Goal: Task Accomplishment & Management: Manage account settings

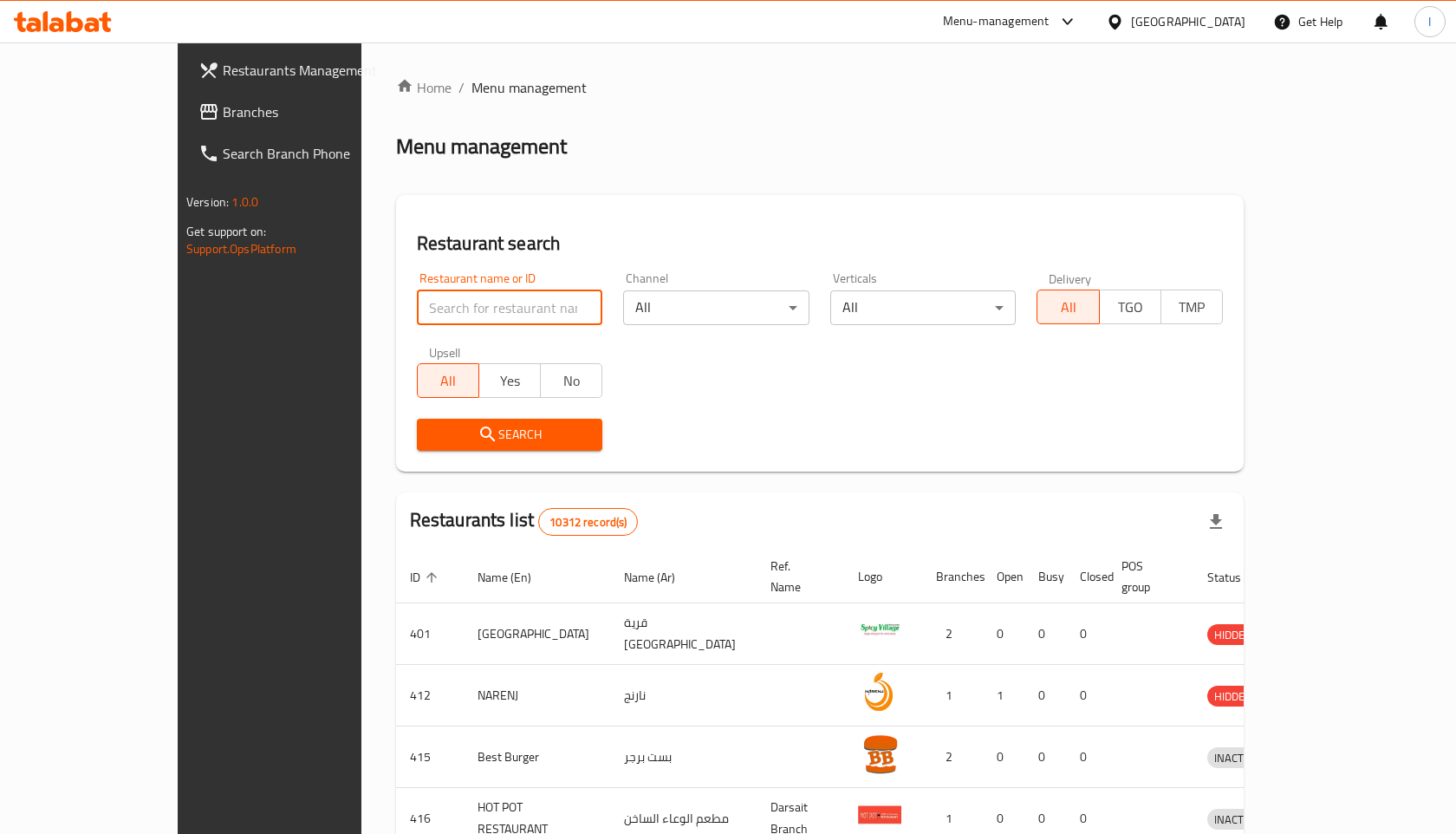
click at [474, 299] on input "search" at bounding box center [509, 308] width 187 height 35
type input "toro"
click button "Search" at bounding box center [509, 434] width 187 height 32
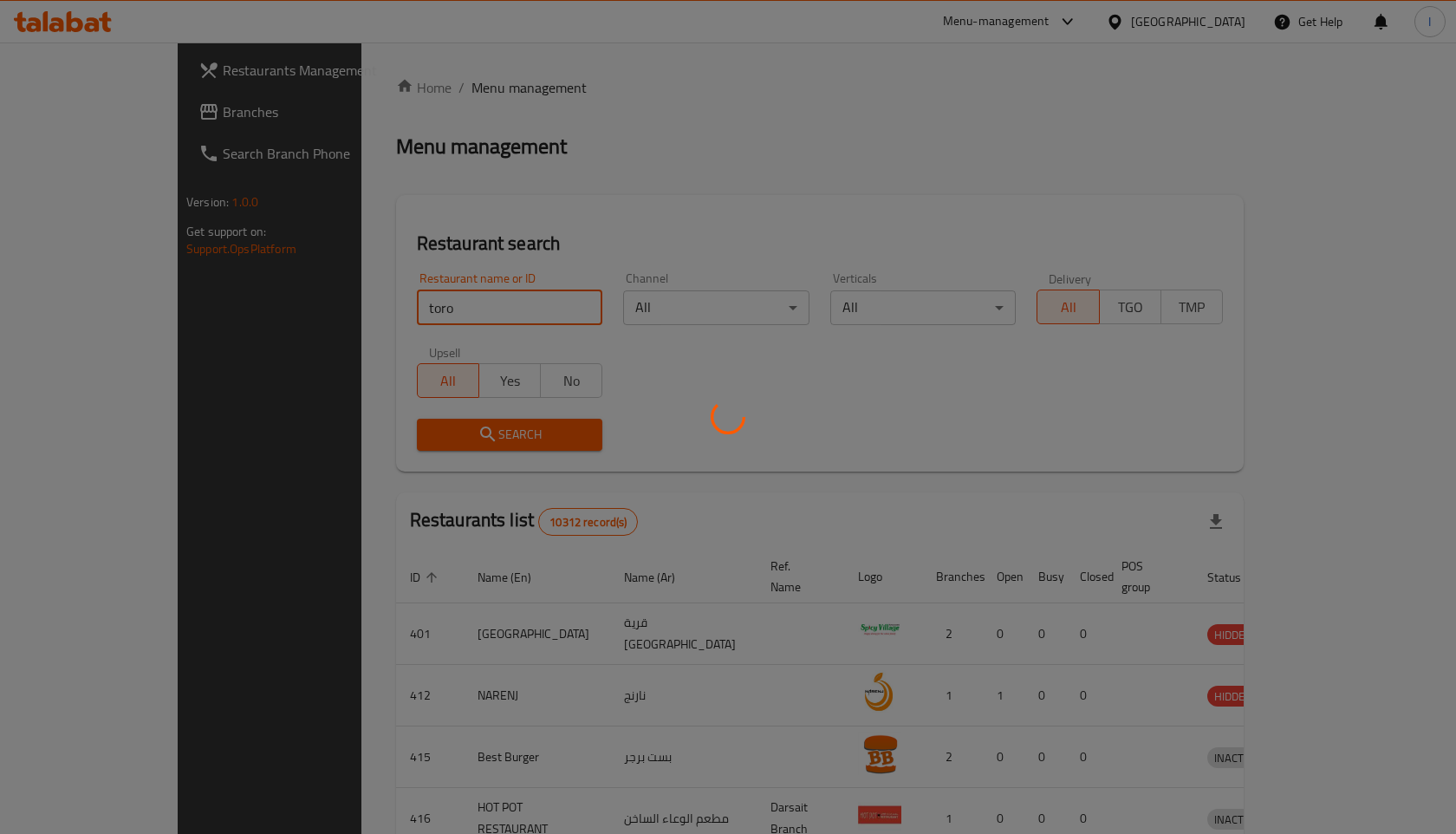
click button "Search" at bounding box center [509, 434] width 187 height 32
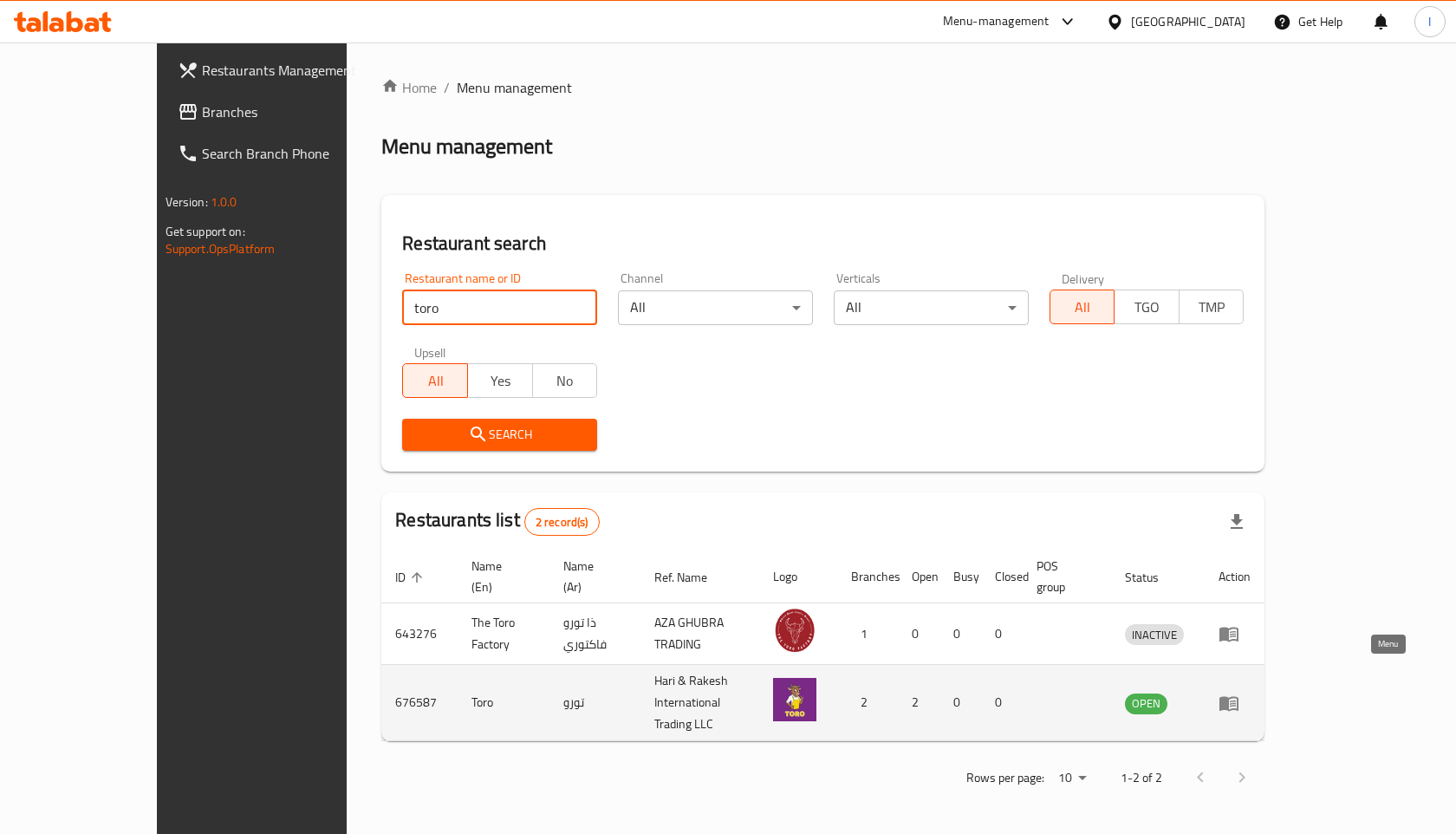
click at [1238, 696] on icon "enhanced table" at bounding box center [1228, 703] width 19 height 15
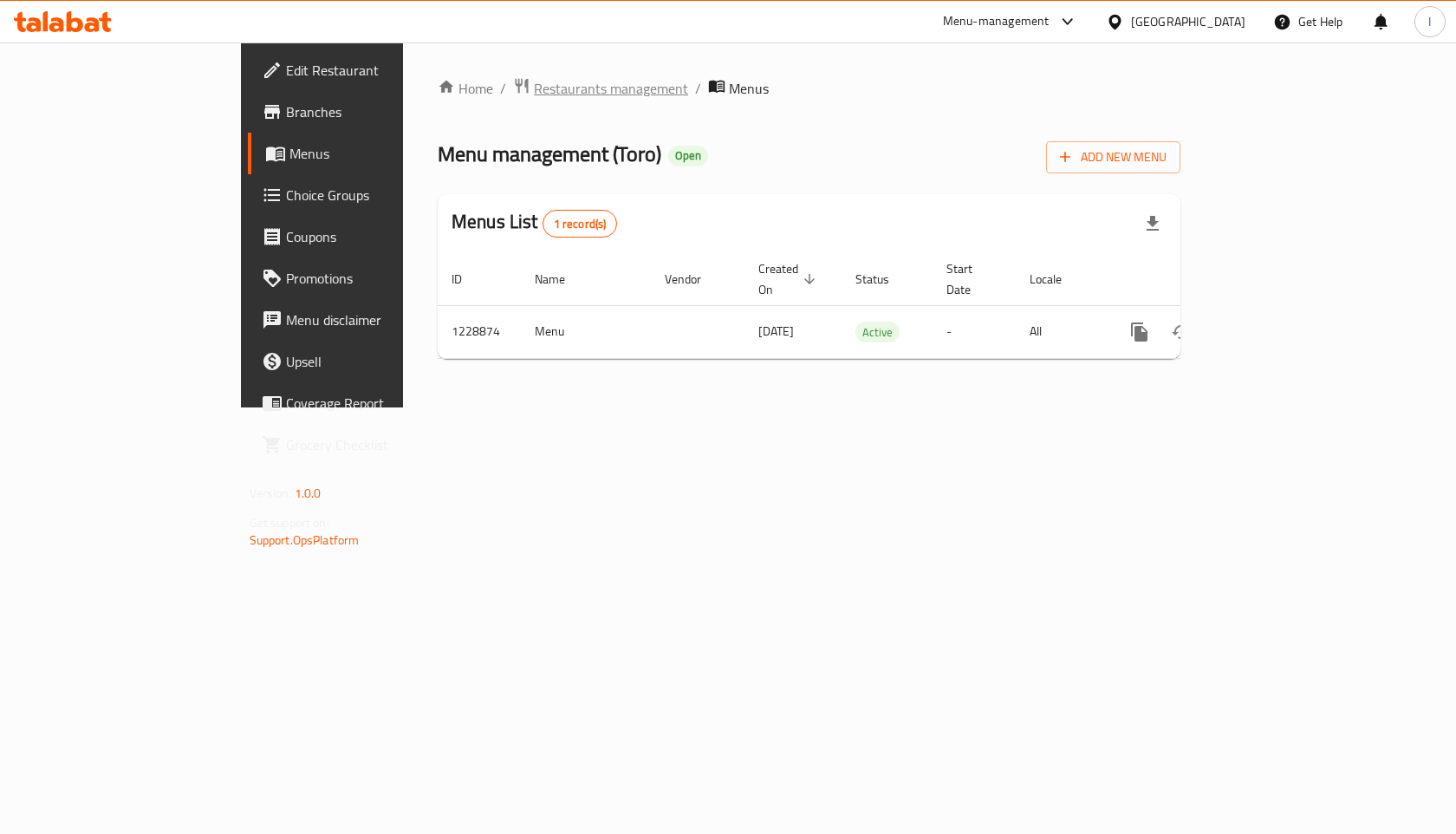
click at [534, 89] on span "Restaurants management" at bounding box center [611, 88] width 154 height 21
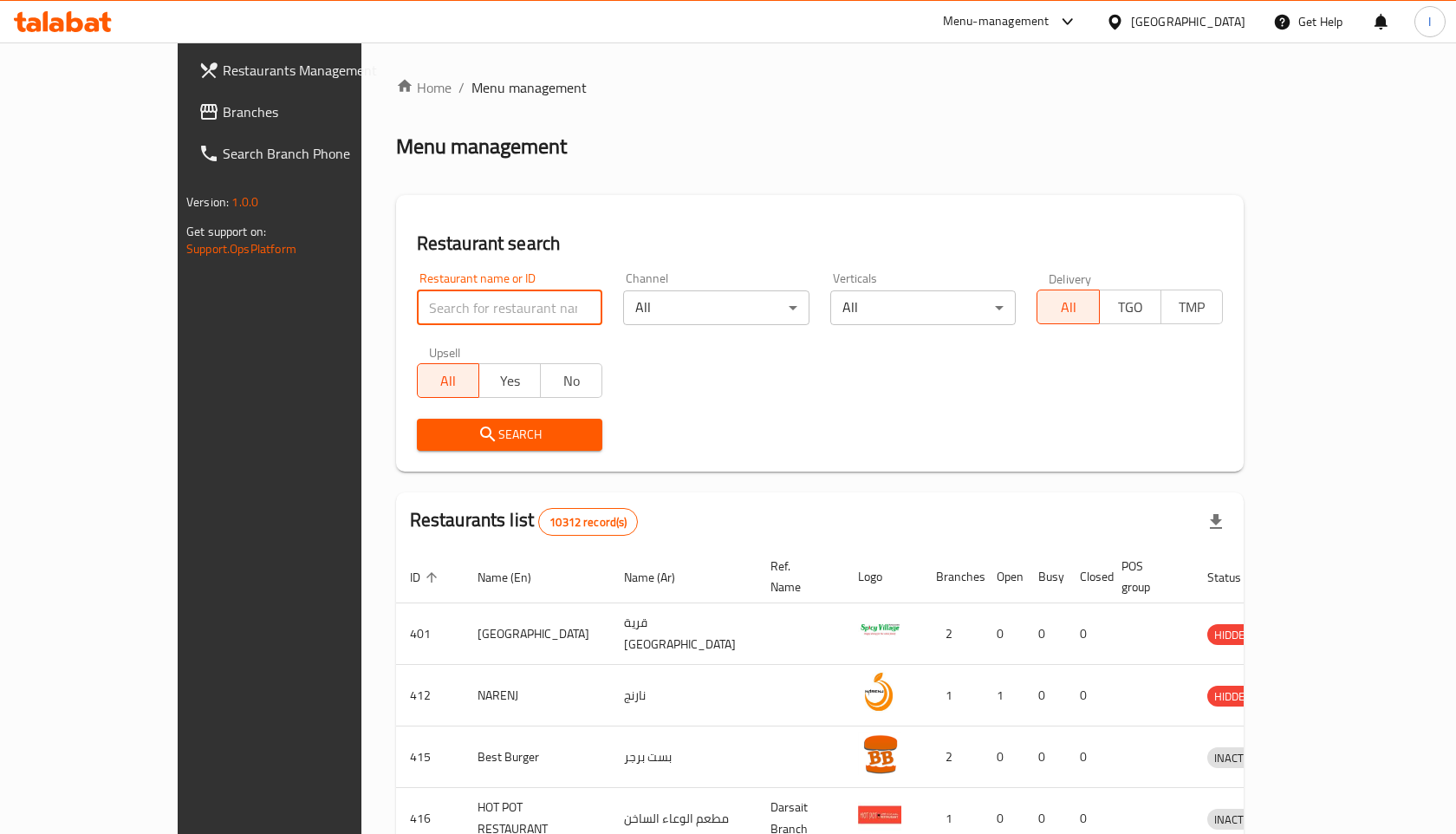
click at [422, 318] on input "search" at bounding box center [509, 308] width 187 height 35
type input "t"
type input "toro"
click button "Search" at bounding box center [509, 434] width 187 height 32
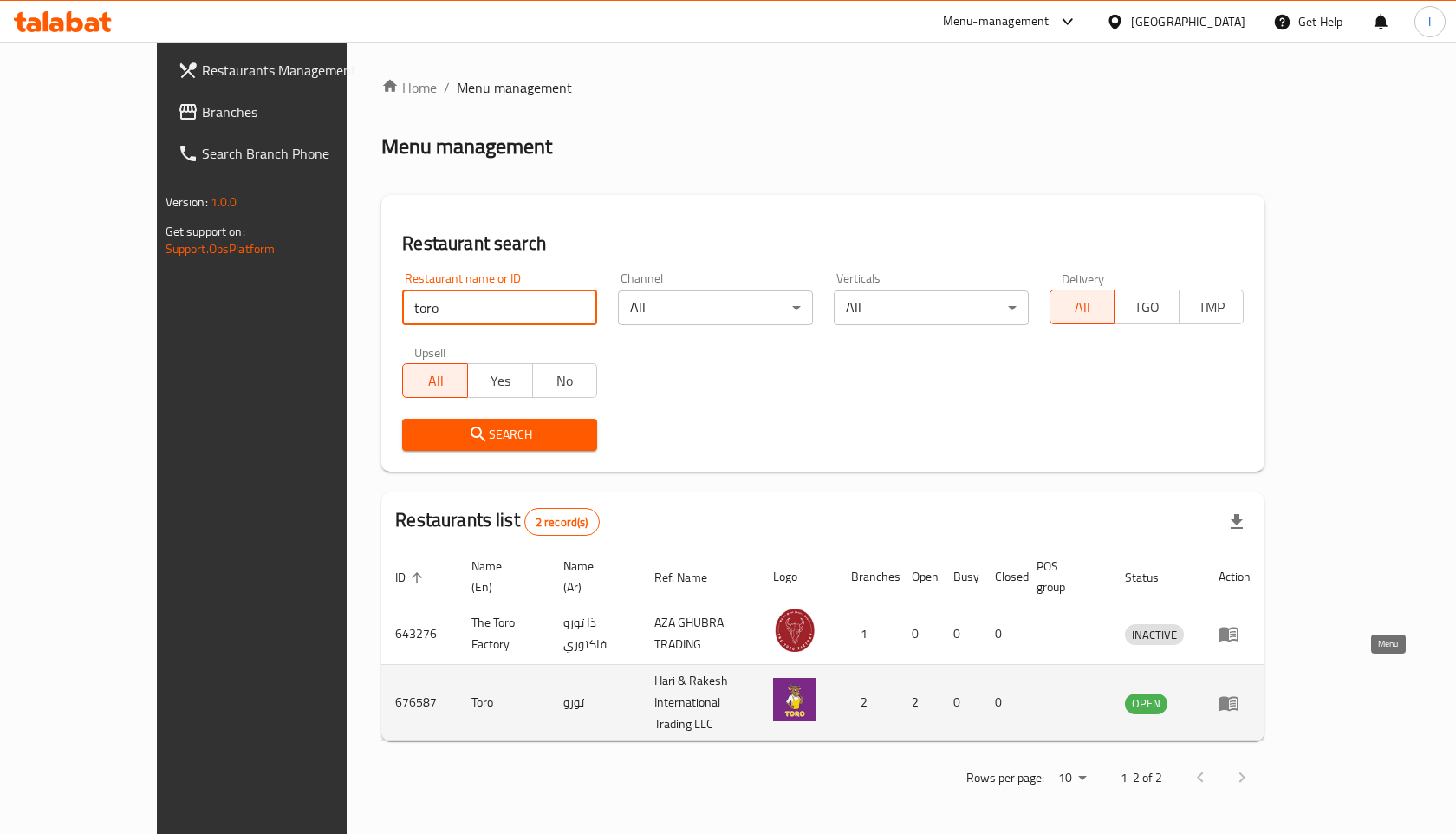
click at [1239, 692] on icon "enhanced table" at bounding box center [1228, 702] width 21 height 21
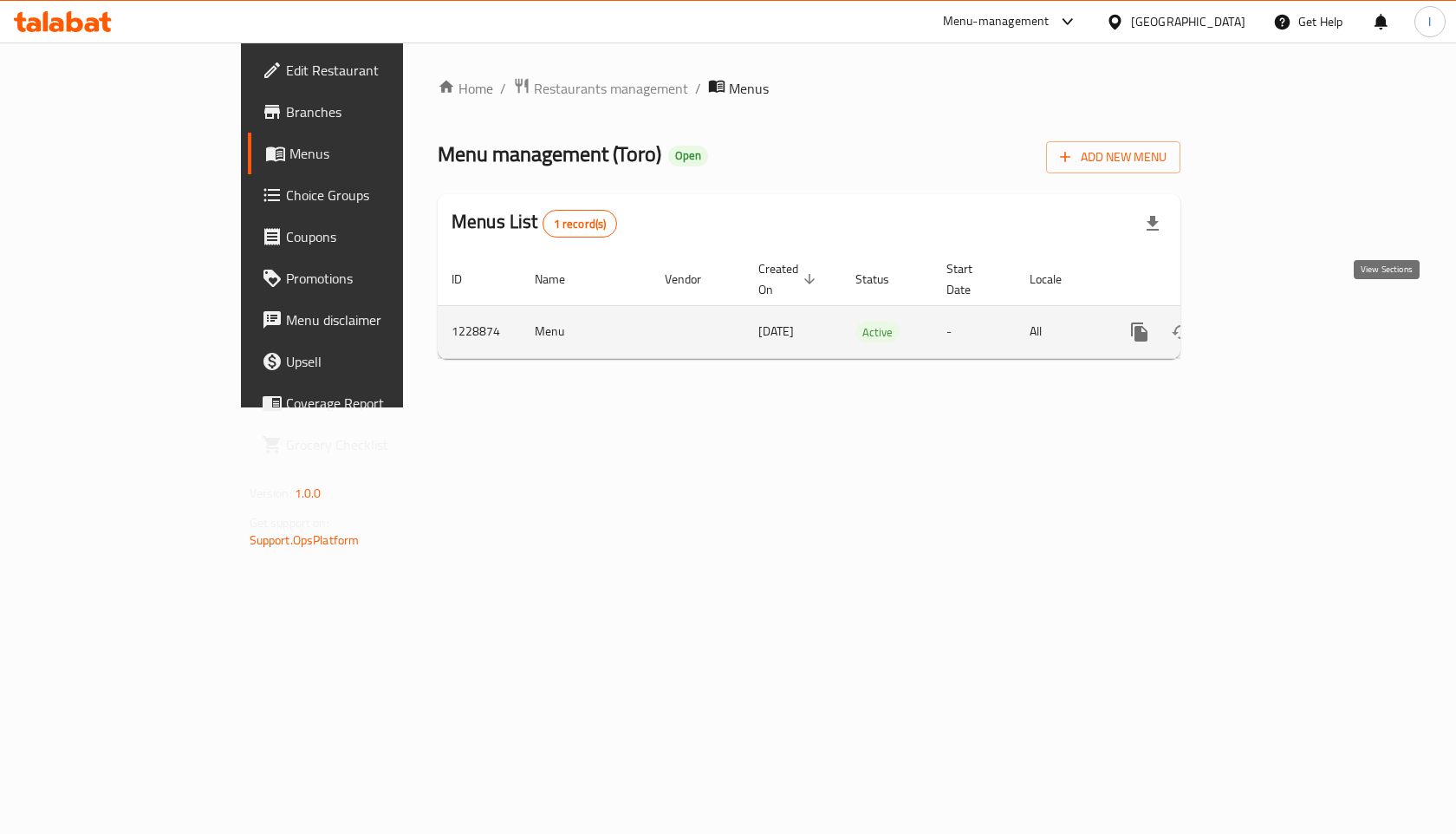
click at [1275, 322] on icon "enhanced table" at bounding box center [1264, 332] width 21 height 21
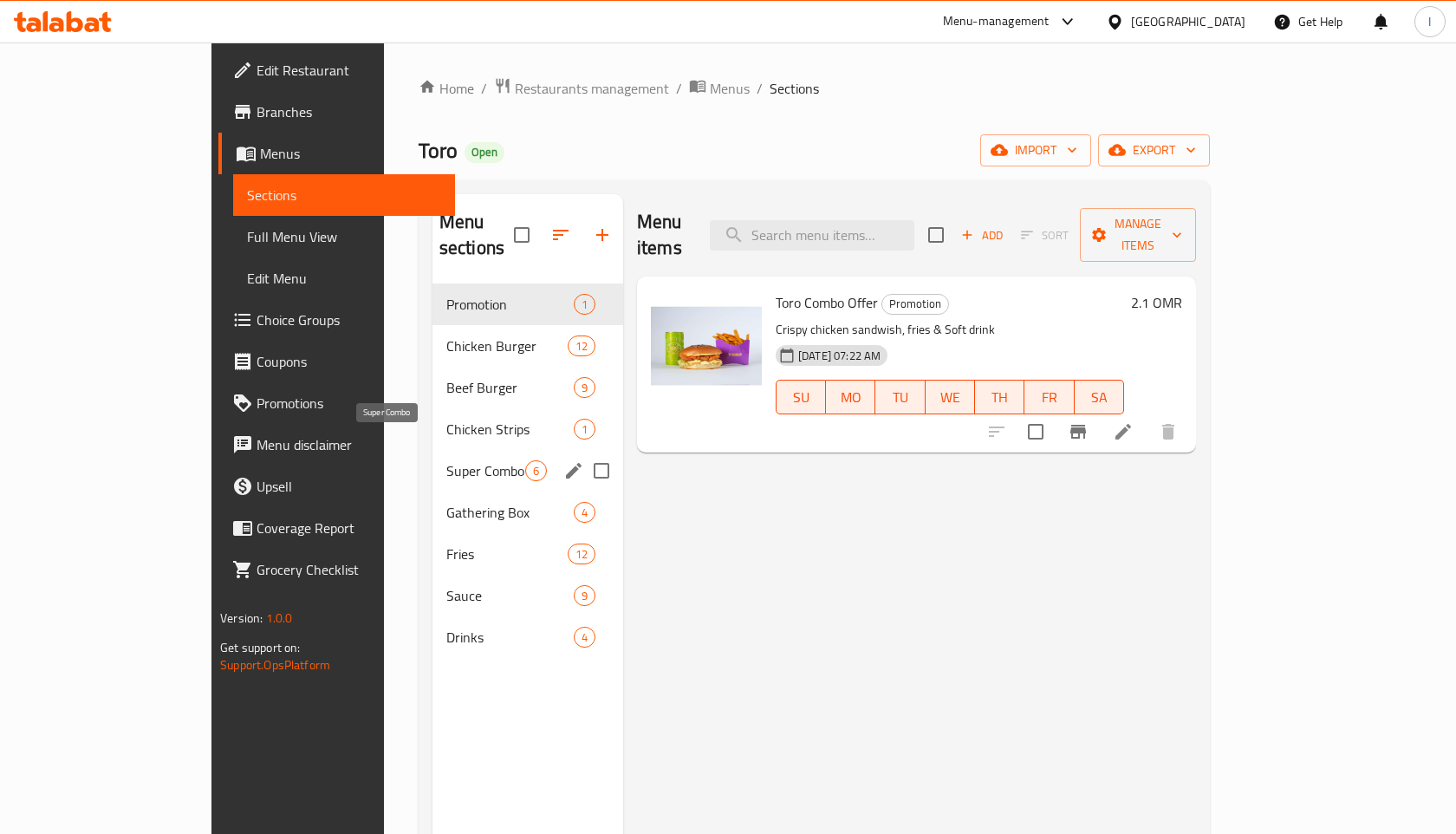
click at [446, 460] on span "Super Combo" at bounding box center [485, 470] width 79 height 21
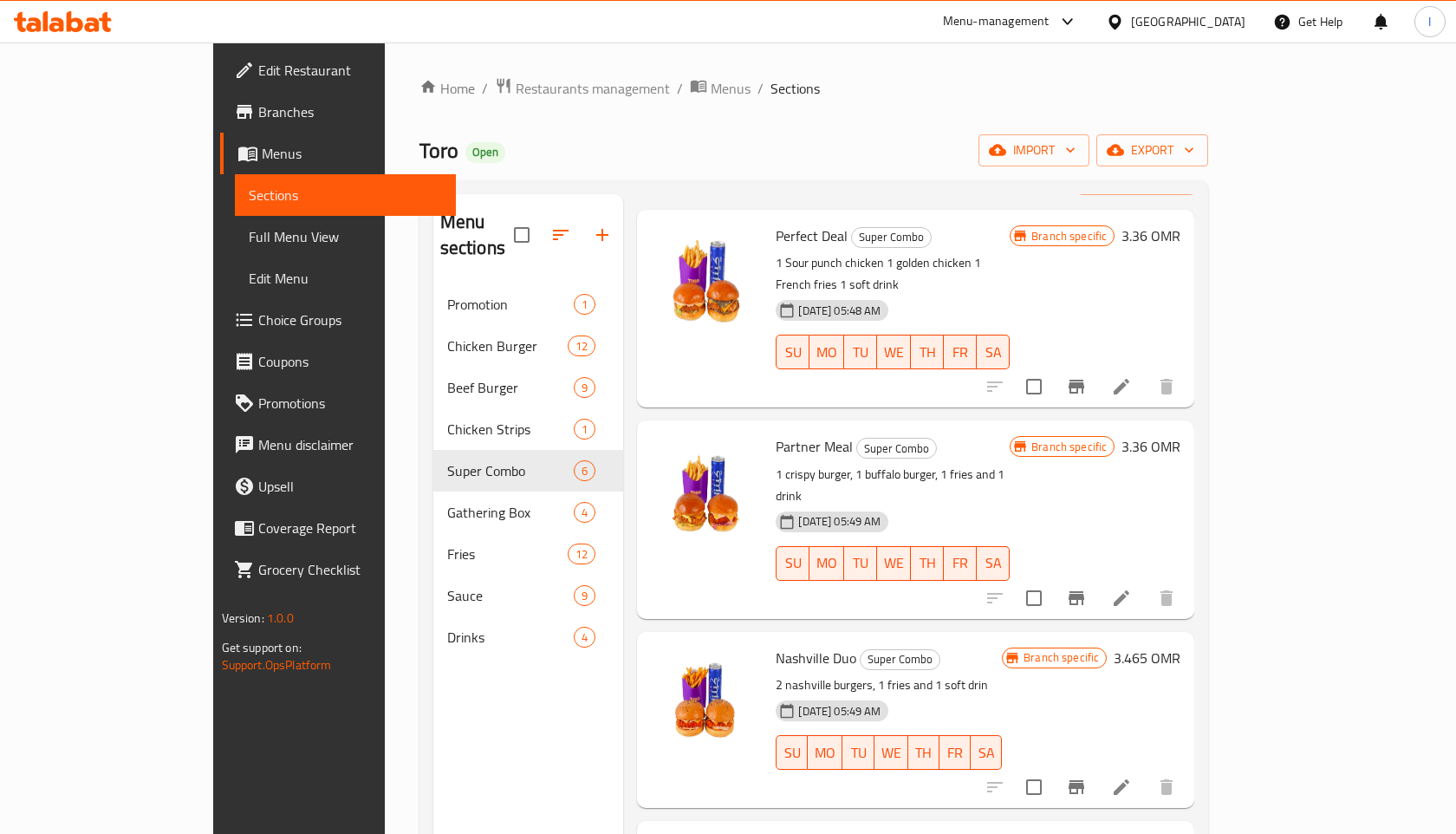
scroll to position [69, 0]
click at [1180, 432] on h6 "3.36 OMR" at bounding box center [1150, 444] width 59 height 24
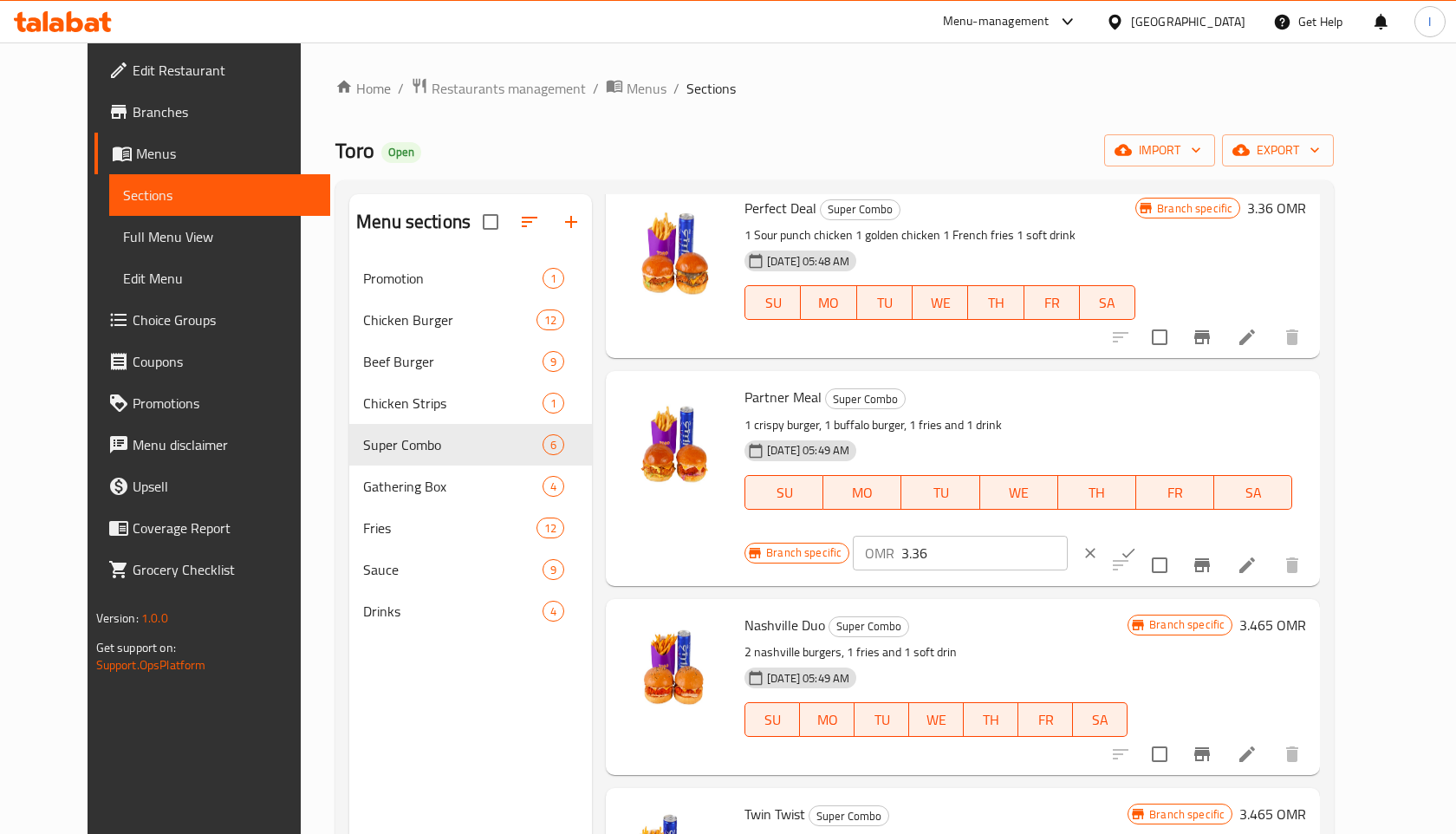
click at [1067, 535] on input "3.36" at bounding box center [985, 552] width 166 height 35
type input "3.465"
click at [1137, 544] on icon "ok" at bounding box center [1127, 552] width 17 height 17
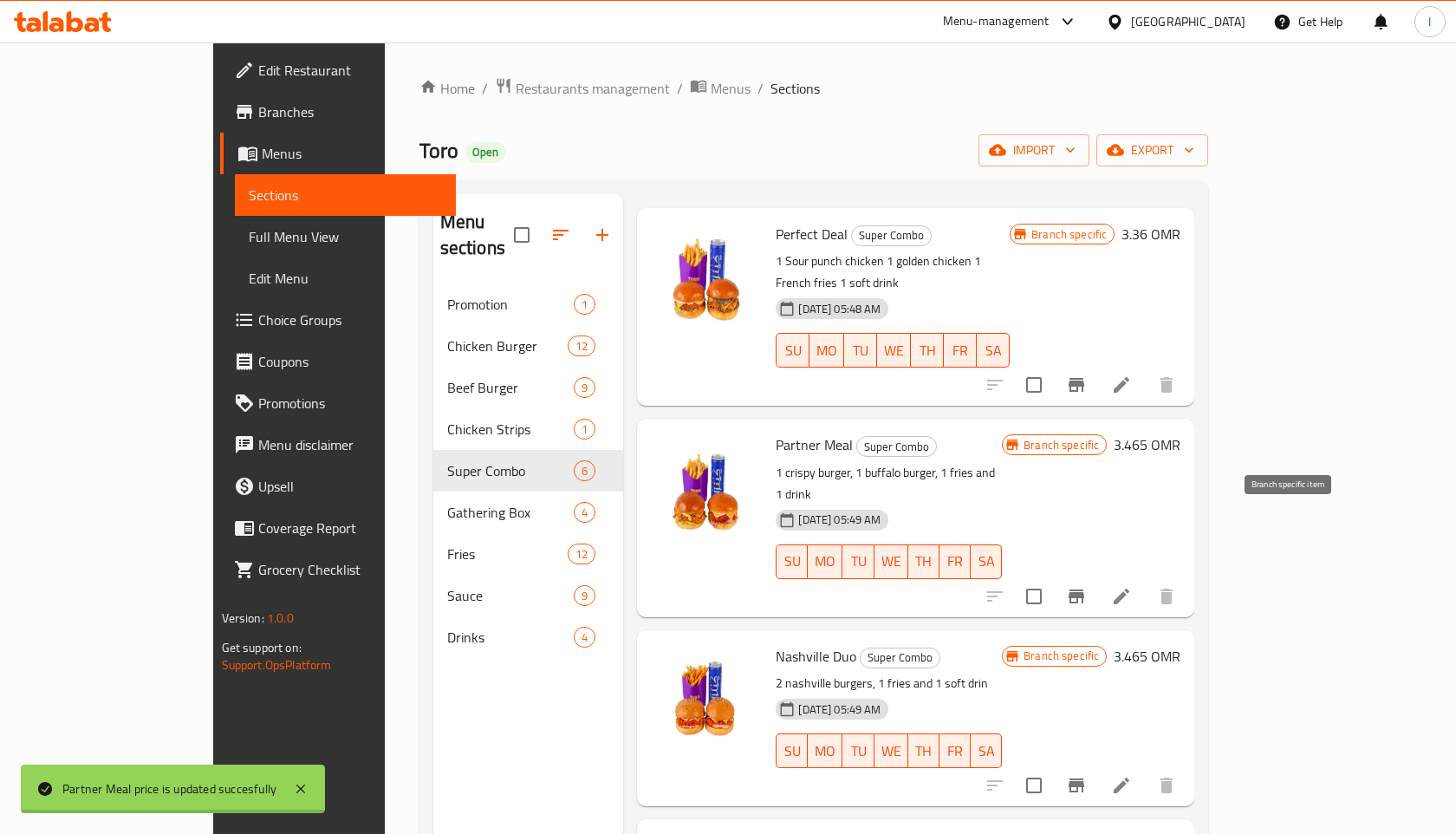
click at [1087, 586] on icon "Branch-specific-item" at bounding box center [1076, 596] width 21 height 21
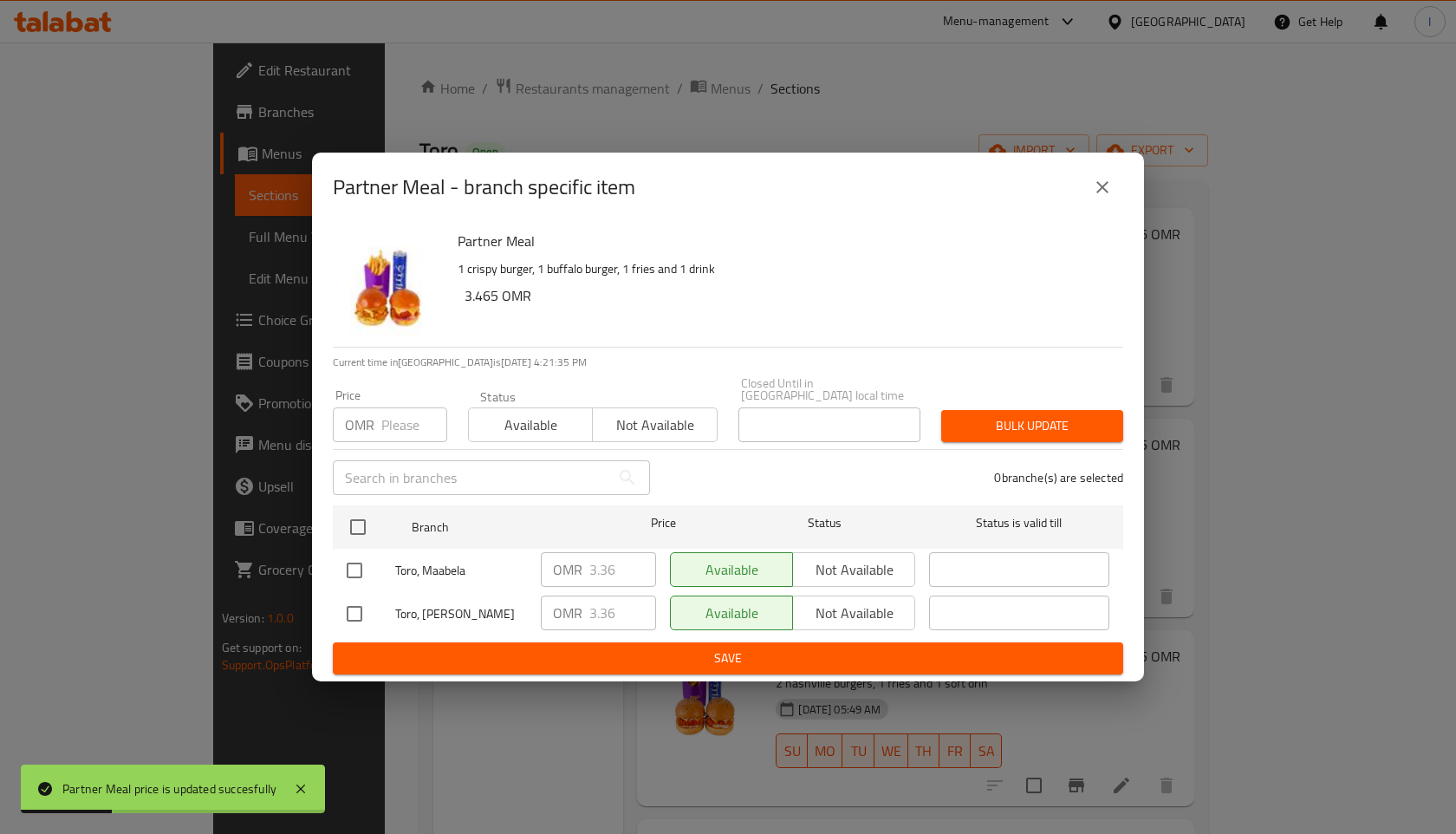
click at [399, 426] on input "number" at bounding box center [414, 424] width 66 height 35
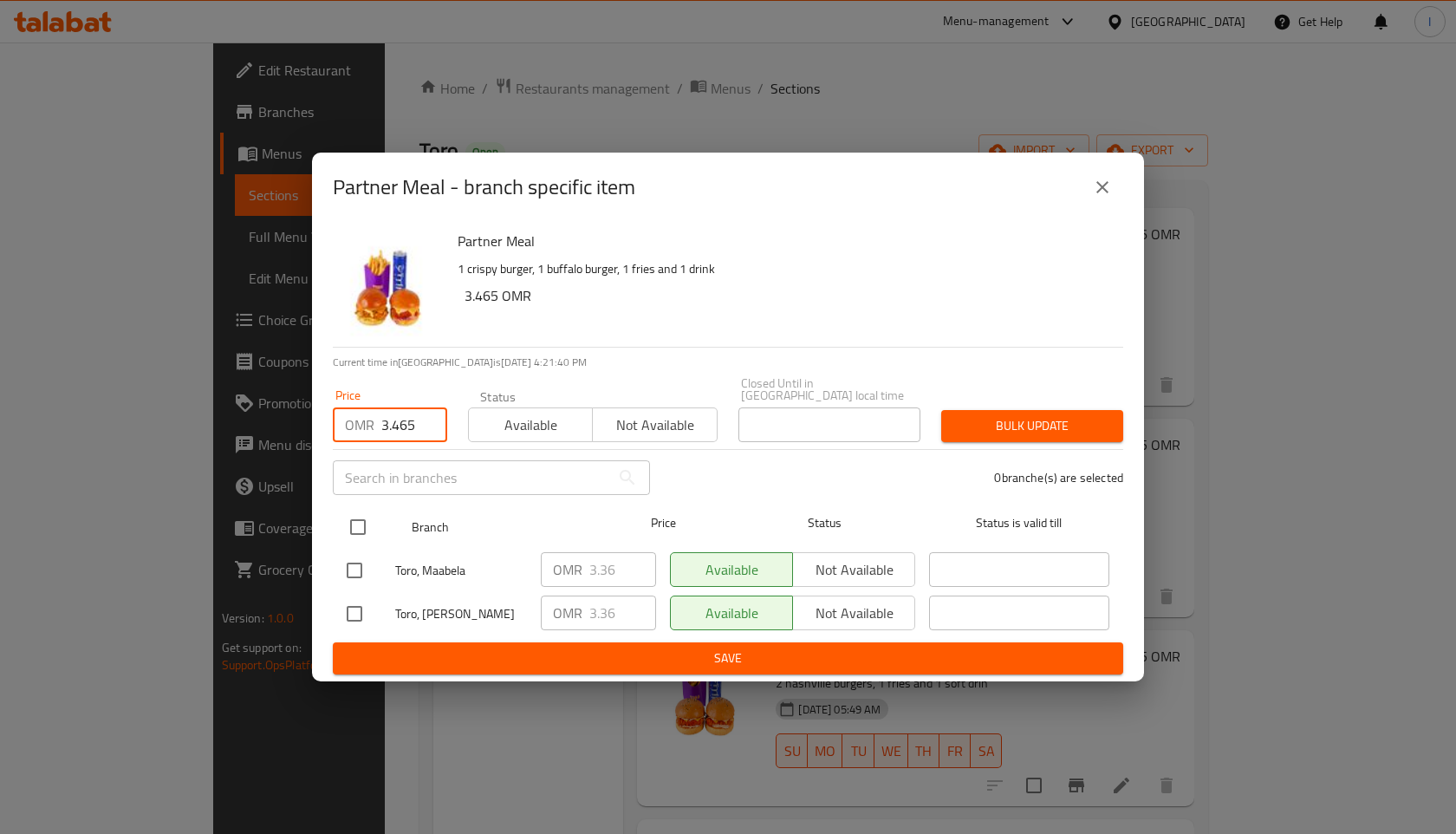
type input "3.465"
click at [356, 528] on input "checkbox" at bounding box center [358, 526] width 36 height 36
checkbox input "true"
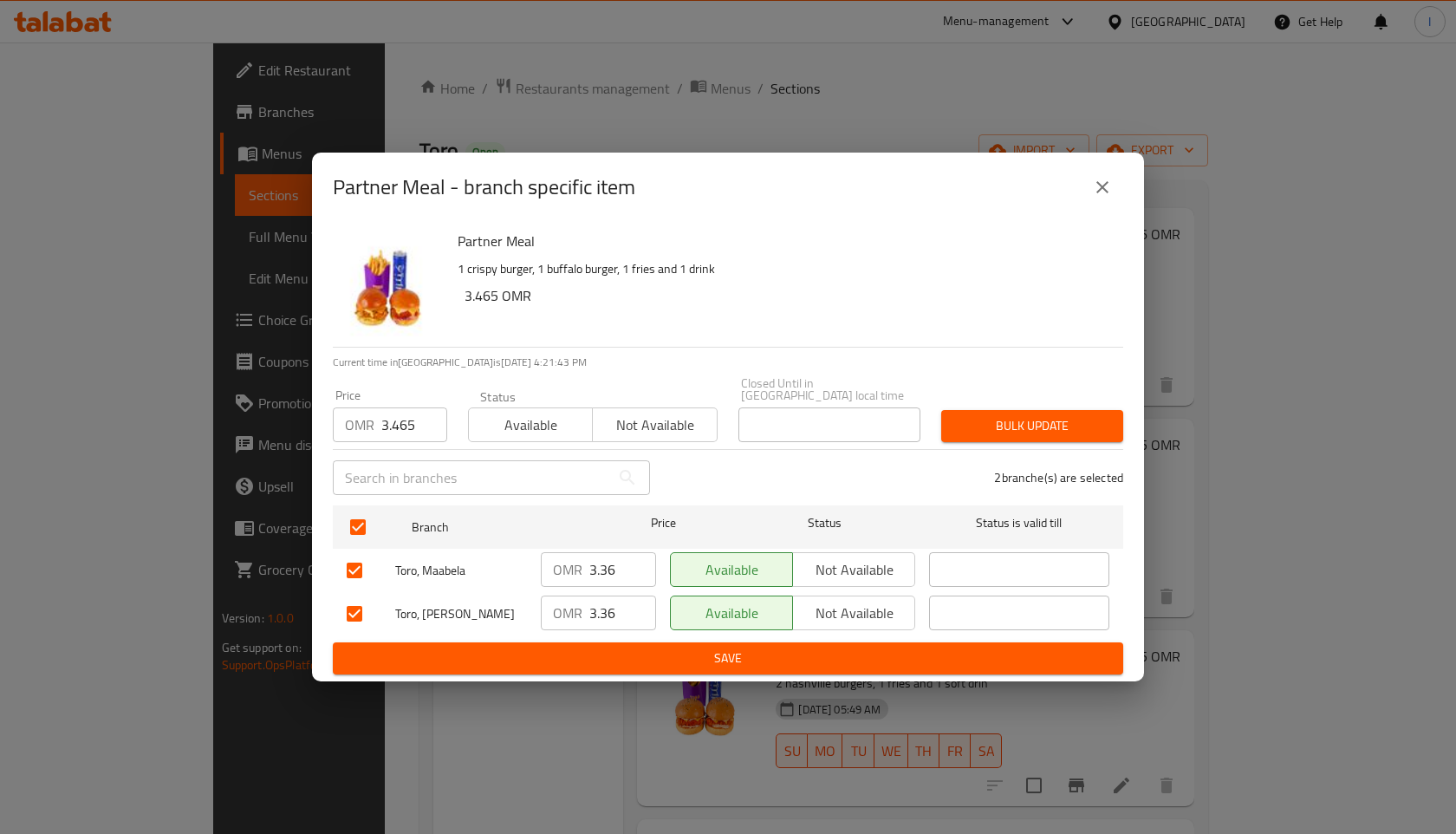
click at [738, 649] on span "Save" at bounding box center [728, 658] width 763 height 22
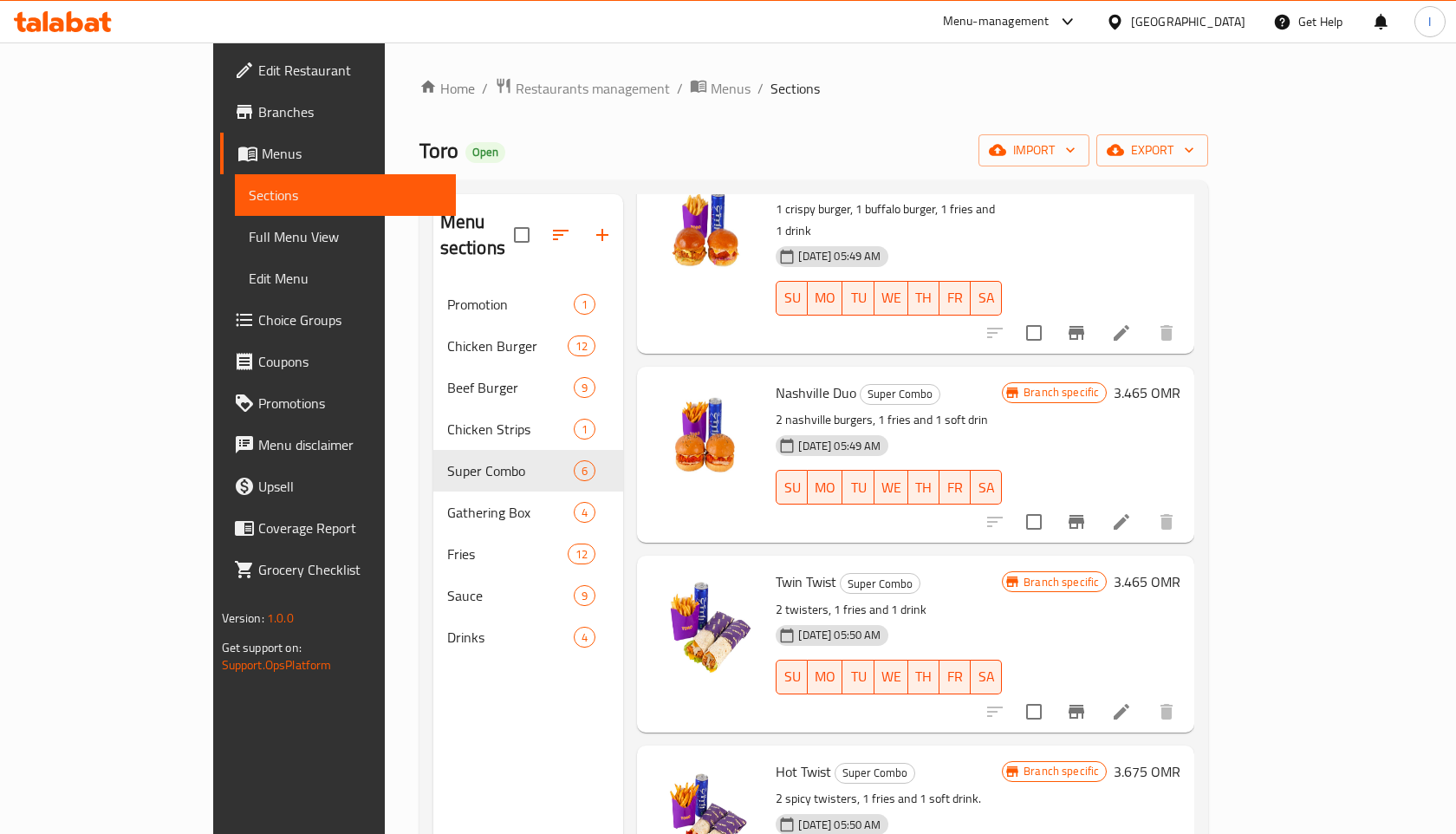
scroll to position [345, 0]
